Goal: Information Seeking & Learning: Learn about a topic

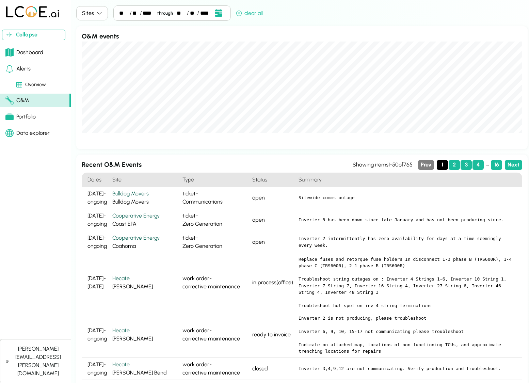
click at [19, 65] on div "Alerts" at bounding box center [17, 69] width 25 height 8
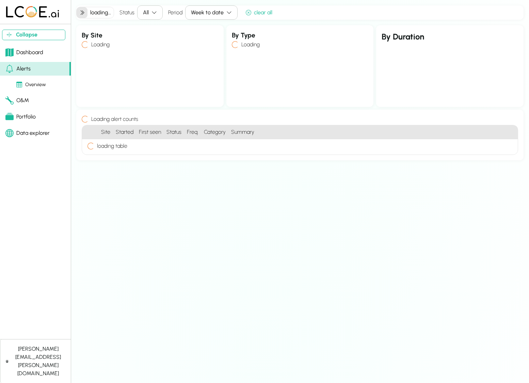
click at [21, 119] on div "Portfolio" at bounding box center [20, 117] width 30 height 8
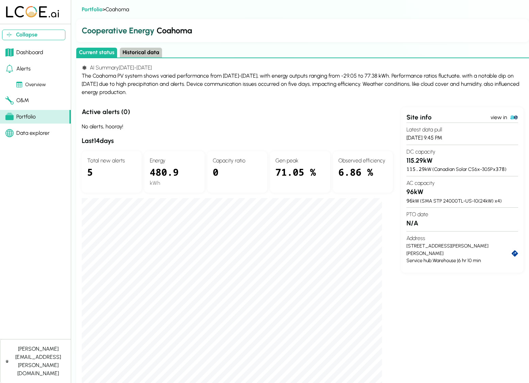
click at [111, 110] on h3 "Active alerts ( 0 )" at bounding box center [237, 112] width 311 height 10
click at [31, 71] on link "Alerts" at bounding box center [35, 69] width 71 height 14
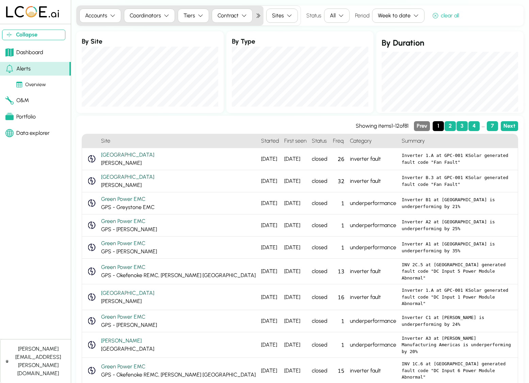
click at [282, 18] on div "Sites" at bounding box center [278, 16] width 12 height 8
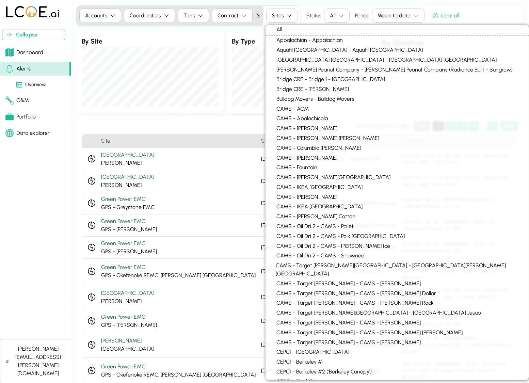
click at [122, 124] on h3 at bounding box center [219, 126] width 274 height 10
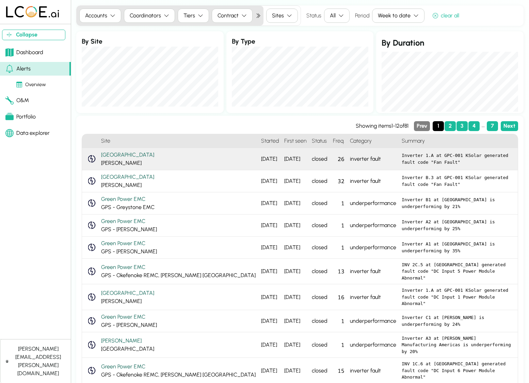
click at [155, 162] on div "Cherry Street KSolar Dawson" at bounding box center [178, 159] width 155 height 16
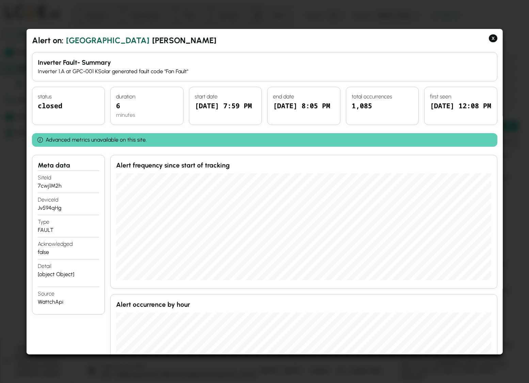
click at [96, 36] on span "Cherry Street" at bounding box center [107, 40] width 83 height 12
click at [494, 39] on button "X" at bounding box center [493, 38] width 9 height 8
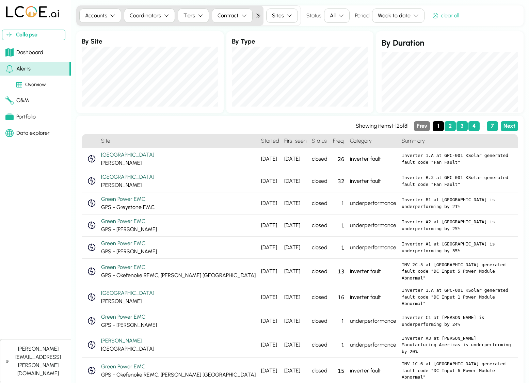
click at [36, 83] on div "Overview" at bounding box center [31, 84] width 30 height 7
click at [288, 18] on icon "button" at bounding box center [289, 15] width 5 height 5
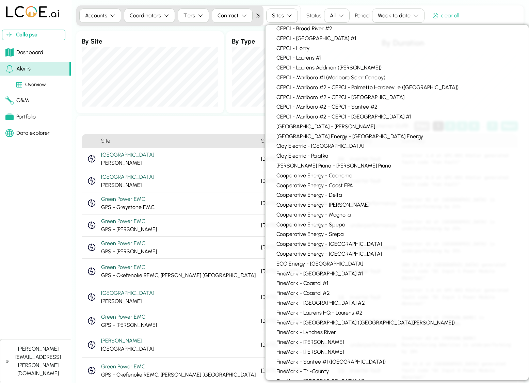
scroll to position [496, 0]
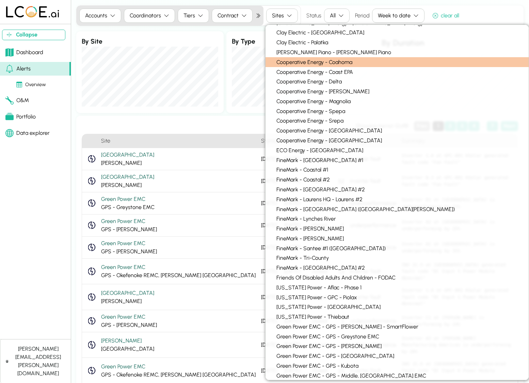
click at [335, 58] on div "Cooperative Energy - Coahoma" at bounding box center [397, 62] width 263 height 10
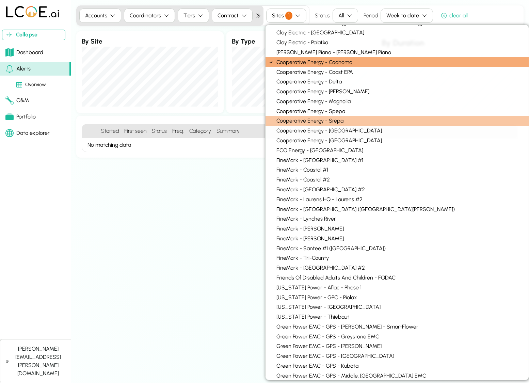
scroll to position [499, 0]
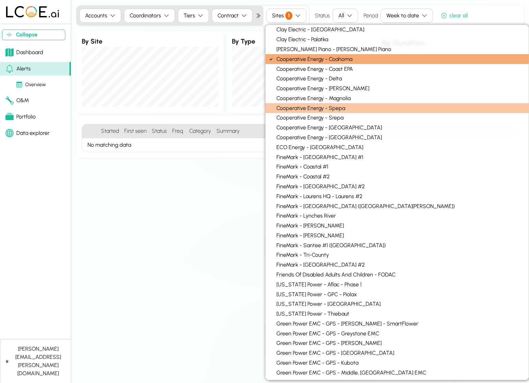
click at [334, 103] on div "Cooperative Energy - Spepa" at bounding box center [397, 108] width 263 height 10
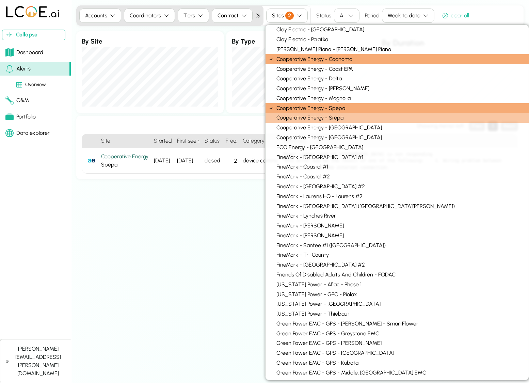
click at [341, 113] on div "Cooperative Energy - Srepa" at bounding box center [397, 118] width 263 height 10
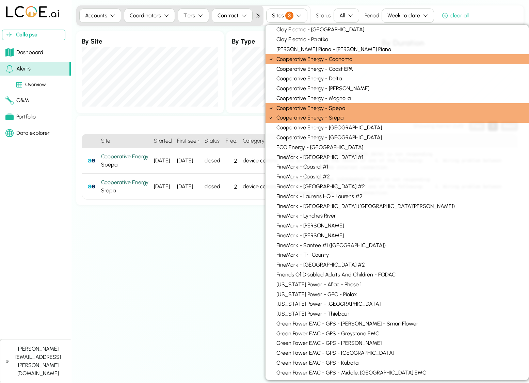
click at [218, 258] on div "Accounts Coordinators Tiers Contract Sites 3 Status All Period Week to date cle…" at bounding box center [300, 191] width 448 height 372
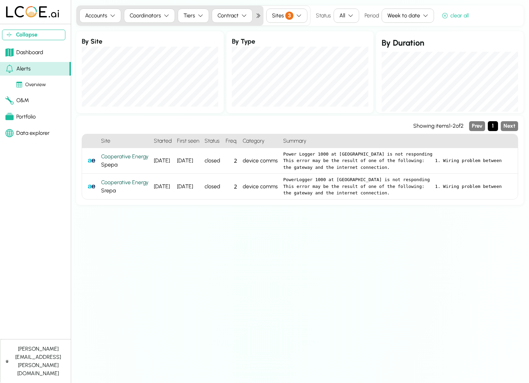
click at [291, 15] on span "3" at bounding box center [289, 16] width 8 height 8
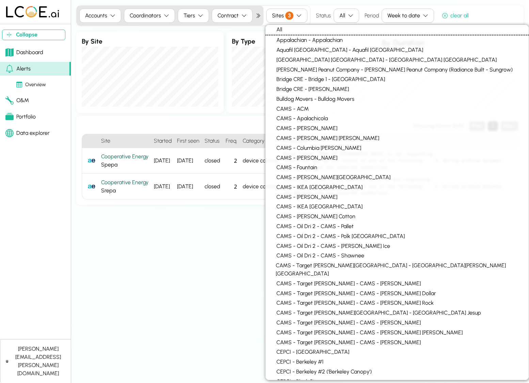
click at [26, 114] on div "Portfolio" at bounding box center [20, 117] width 30 height 8
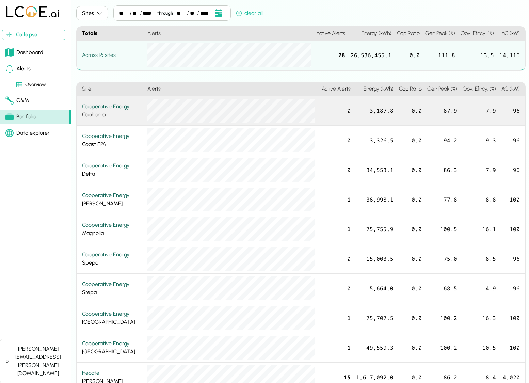
scroll to position [15, 0]
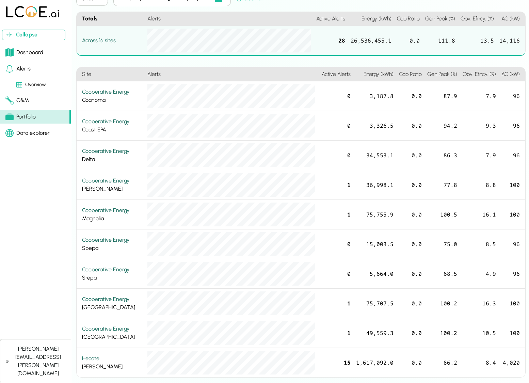
click at [25, 69] on div "Alerts" at bounding box center [17, 69] width 25 height 8
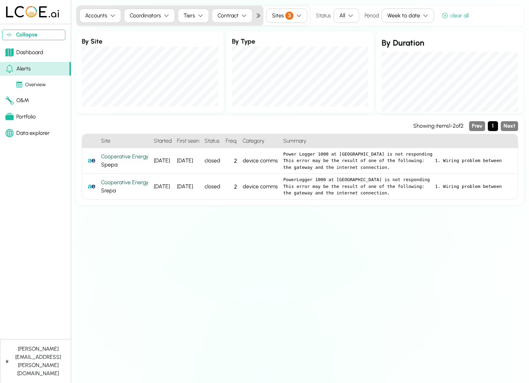
click at [299, 18] on icon "button" at bounding box center [298, 15] width 5 height 5
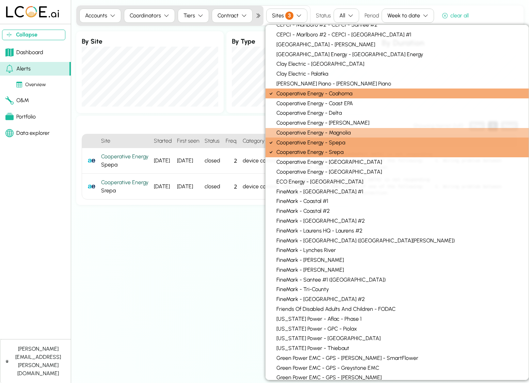
scroll to position [468, 0]
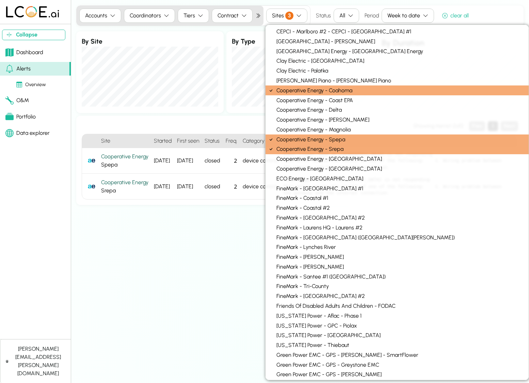
click at [272, 88] on icon at bounding box center [270, 90] width 5 height 5
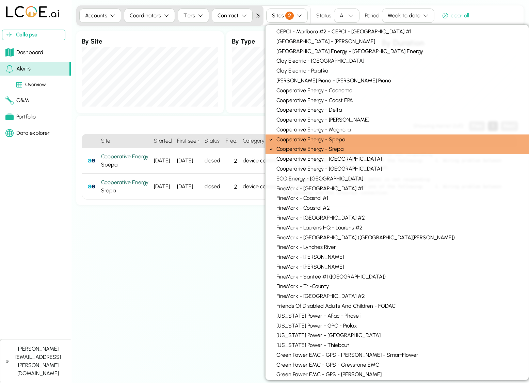
click at [273, 137] on icon at bounding box center [270, 139] width 5 height 5
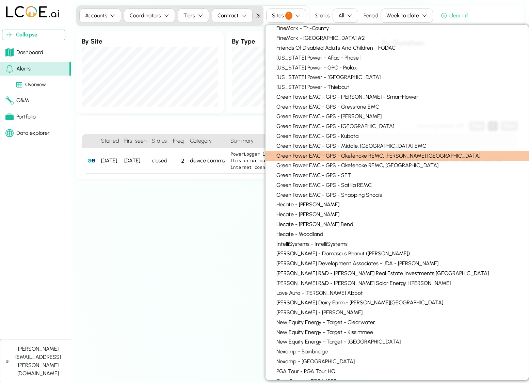
scroll to position [728, 0]
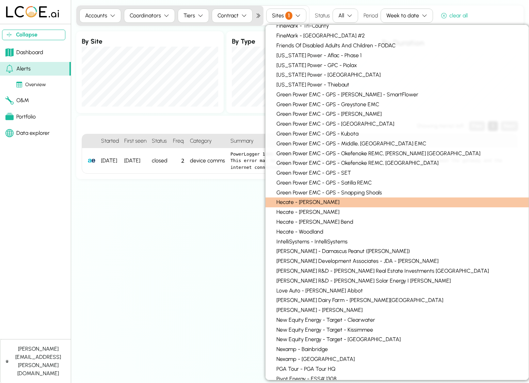
click at [273, 198] on div "Hecate - JEA Blair" at bounding box center [397, 203] width 263 height 10
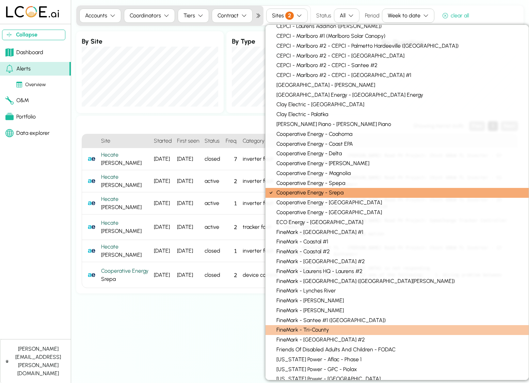
scroll to position [407, 0]
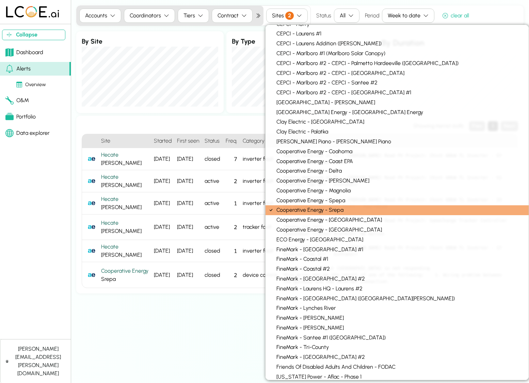
click at [271, 207] on icon at bounding box center [270, 209] width 5 height 5
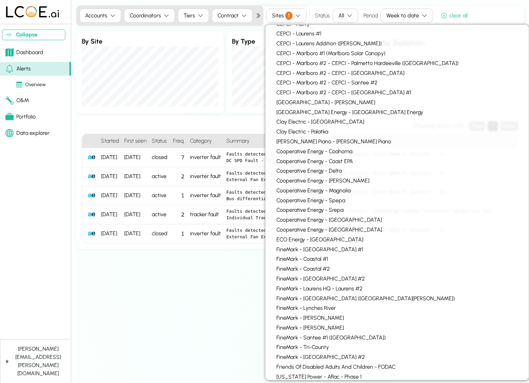
drag, startPoint x: 207, startPoint y: 339, endPoint x: 220, endPoint y: 339, distance: 13.6
click at [207, 339] on div "Accounts Coordinators Tiers Contract Sites 1 Status All Period Week to date cle…" at bounding box center [300, 191] width 448 height 372
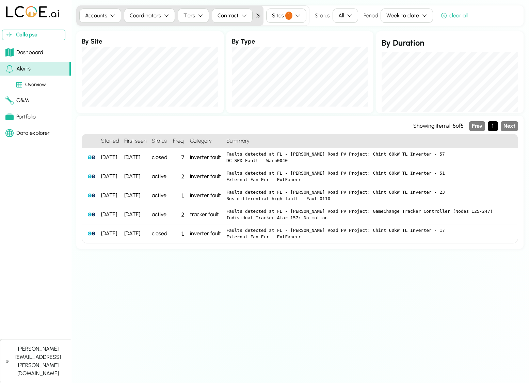
click at [211, 162] on div "inverter fault" at bounding box center [205, 157] width 36 height 19
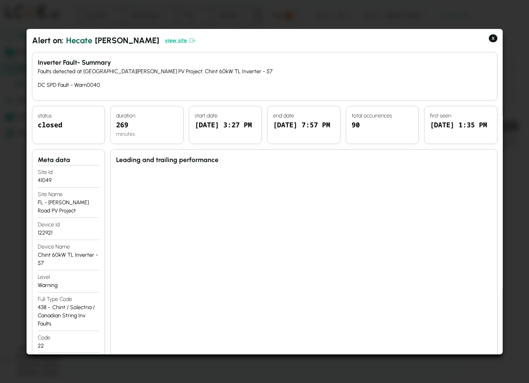
click at [165, 41] on link "view site" at bounding box center [180, 40] width 30 height 8
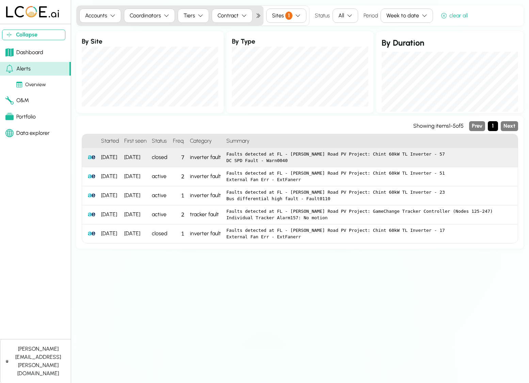
click at [203, 157] on div "inverter fault" at bounding box center [205, 157] width 36 height 19
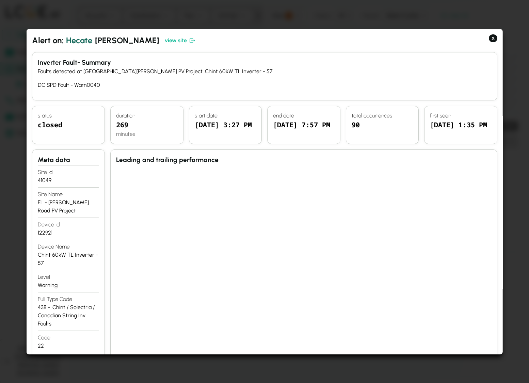
click at [325, 23] on div at bounding box center [264, 191] width 529 height 383
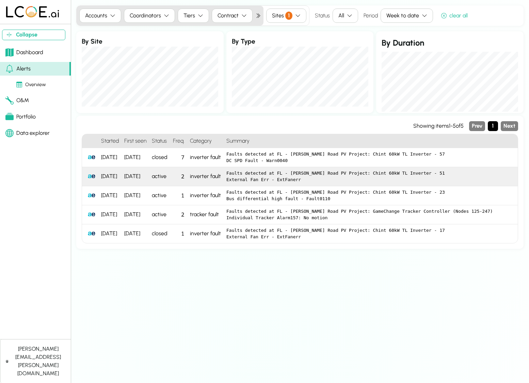
click at [222, 180] on div "inverter fault" at bounding box center [205, 176] width 36 height 19
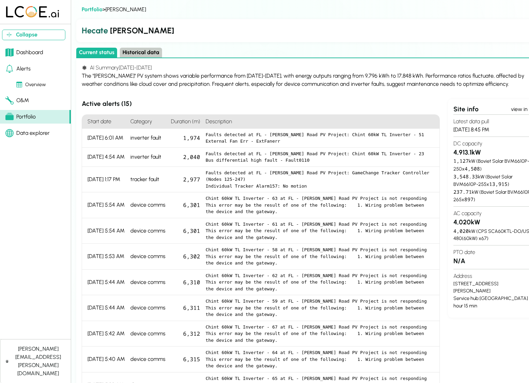
click at [364, 72] on div "The "JEA Blair" PV system shows variable performance from August 17-31, 2025, w…" at bounding box center [313, 80] width 463 height 16
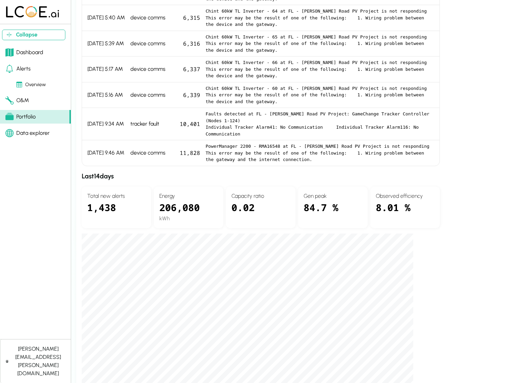
scroll to position [341, 0]
click at [512, 255] on div "Site info view in Latest data pull 9/1/25, 8:45 PM DC capacity 4,913.1 kW 1,127…" at bounding box center [496, 95] width 96 height 674
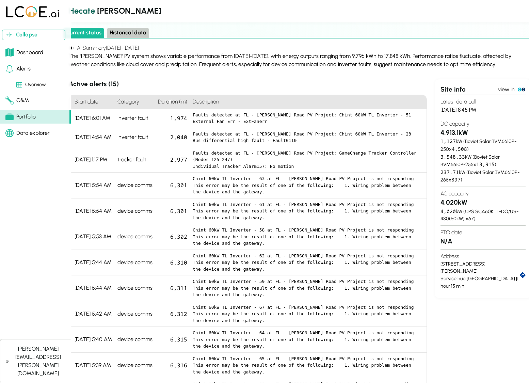
scroll to position [20, 13]
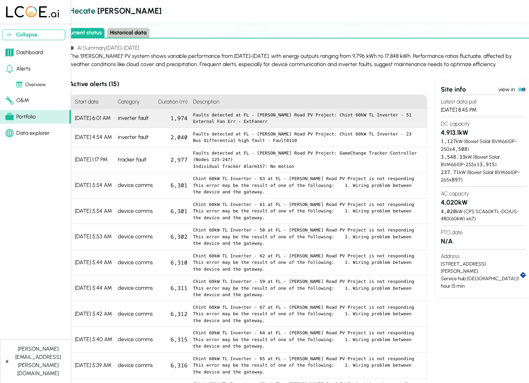
click at [130, 123] on div "inverter fault" at bounding box center [135, 118] width 41 height 19
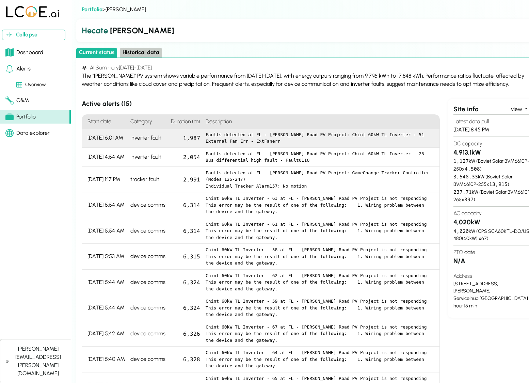
click at [318, 140] on pre "Faults detected at FL - JEA Blair Road PV Project: Chint 60kW TL Inverter - 51 …" at bounding box center [320, 137] width 229 height 13
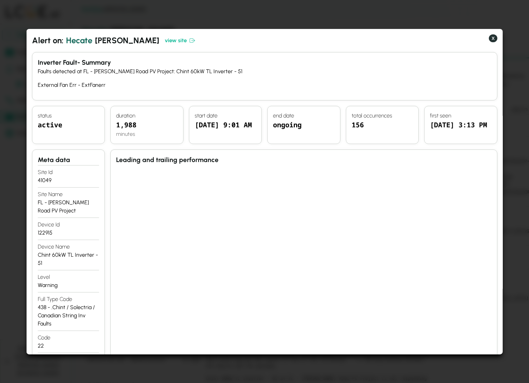
click at [494, 37] on button "X" at bounding box center [493, 38] width 9 height 8
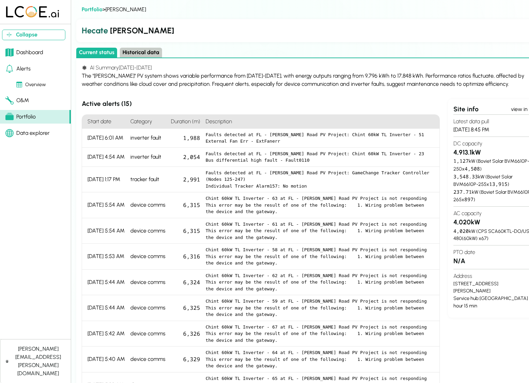
click at [256, 138] on pre "Faults detected at FL - JEA Blair Road PV Project: Chint 60kW TL Inverter - 51 …" at bounding box center [320, 137] width 229 height 13
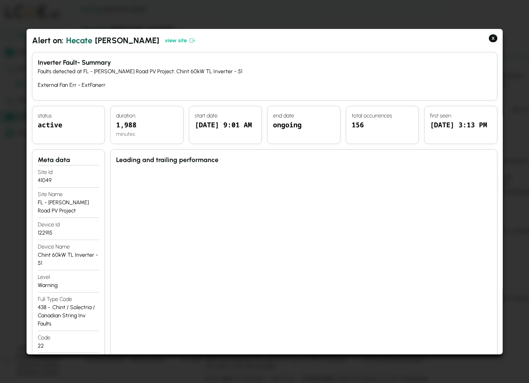
click at [512, 192] on div at bounding box center [264, 191] width 529 height 383
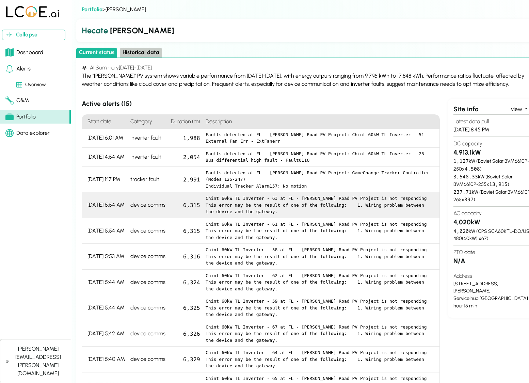
scroll to position [726, 0]
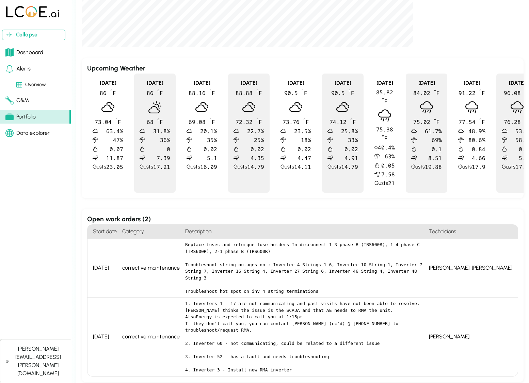
click at [205, 255] on pre "Replace fuses and retorque fuse holders In disconnect 1-3 phase B (TRS600R), 1-…" at bounding box center [304, 268] width 238 height 53
drag, startPoint x: 117, startPoint y: 247, endPoint x: 135, endPoint y: 249, distance: 18.5
click at [117, 247] on div "2/6/2025" at bounding box center [104, 268] width 32 height 59
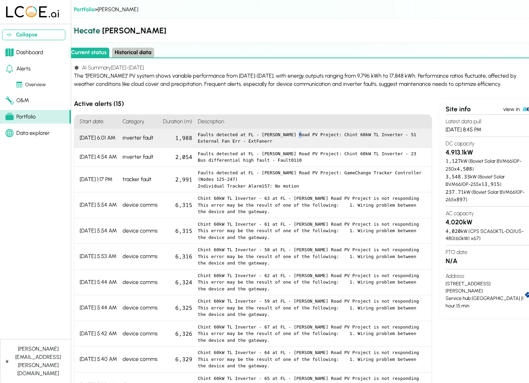
scroll to position [0, 9]
click at [222, 136] on pre "Faults detected at FL - JEA Blair Road PV Project: Chint 60kW TL Inverter - 51 …" at bounding box center [311, 137] width 229 height 13
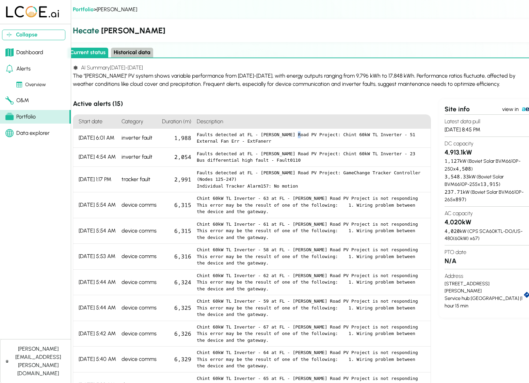
scroll to position [1, 9]
